Goal: Task Accomplishment & Management: Manage account settings

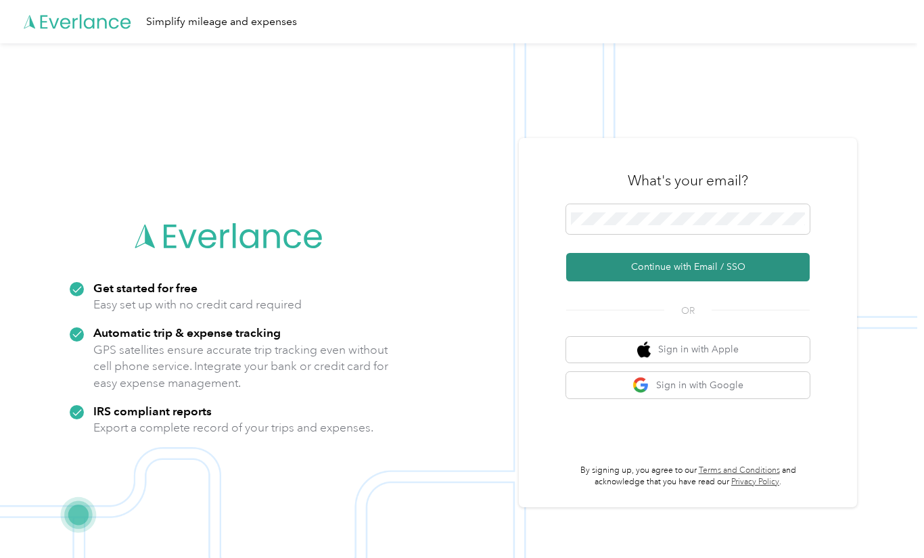
click at [712, 269] on button "Continue with Email / SSO" at bounding box center [688, 267] width 244 height 28
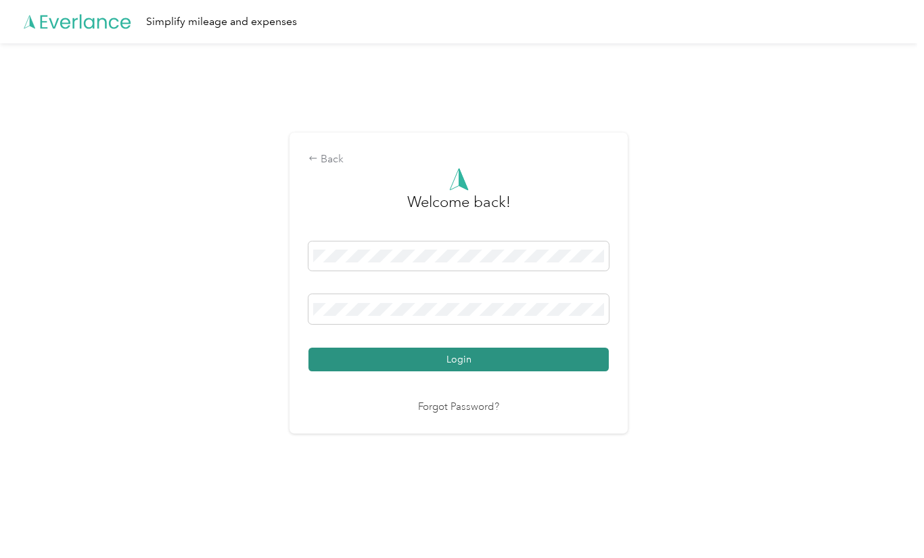
click at [486, 359] on button "Login" at bounding box center [458, 360] width 300 height 24
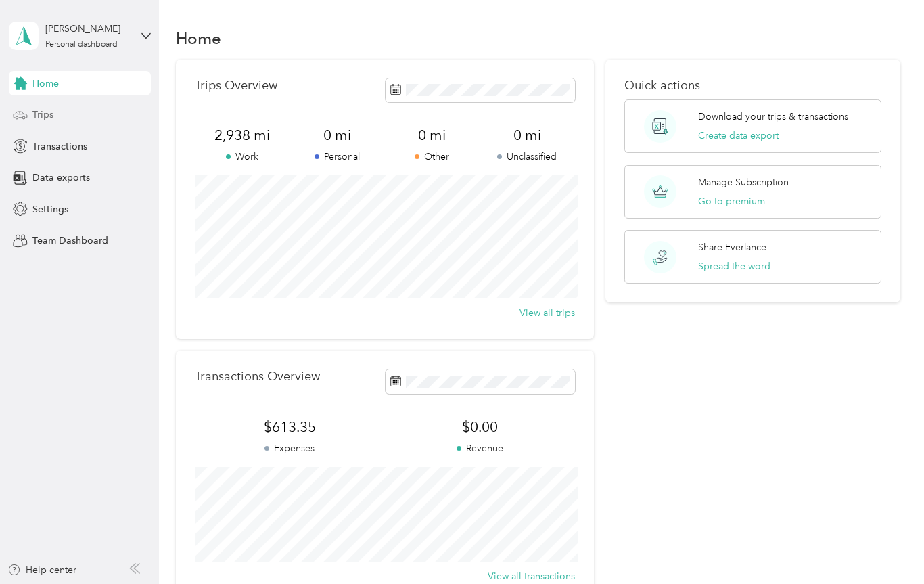
click at [35, 115] on span "Trips" at bounding box center [42, 115] width 21 height 14
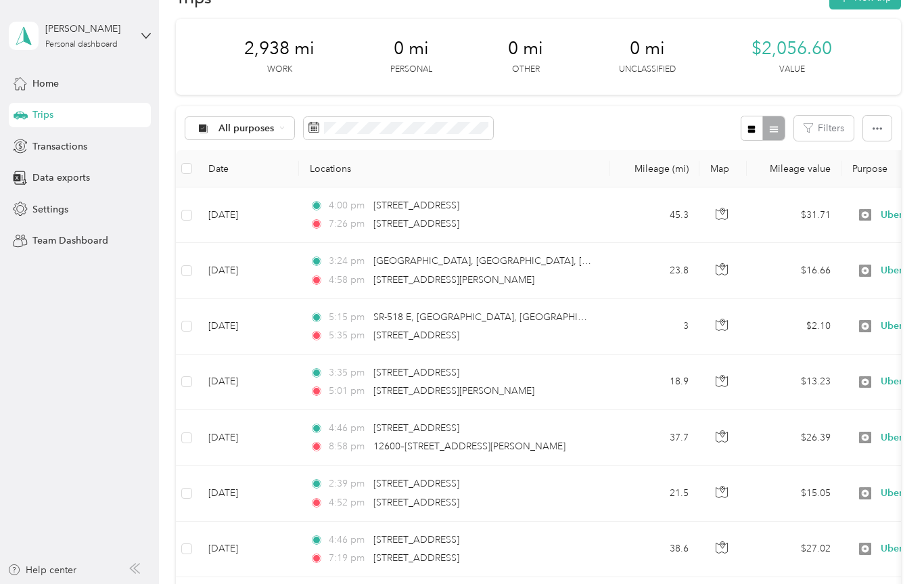
scroll to position [40, 0]
click at [138, 40] on div "[PERSON_NAME] Personal dashboard" at bounding box center [80, 35] width 142 height 47
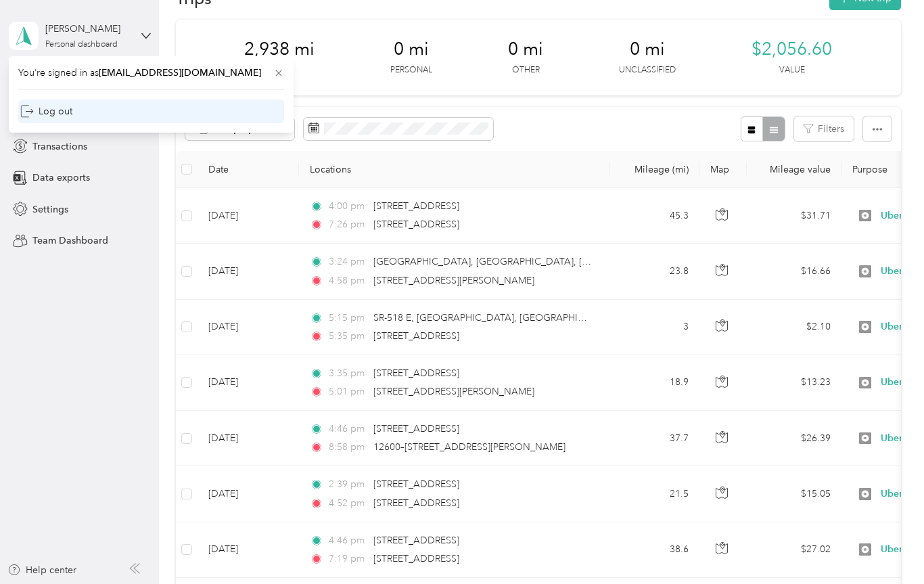
click at [53, 113] on div "Log out" at bounding box center [46, 111] width 52 height 14
